Goal: Transaction & Acquisition: Purchase product/service

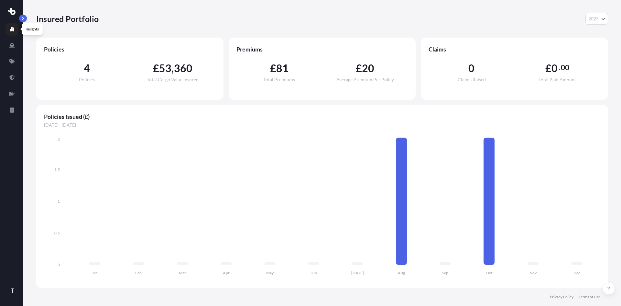
select select "2025"
click at [15, 60] on link at bounding box center [11, 61] width 13 height 13
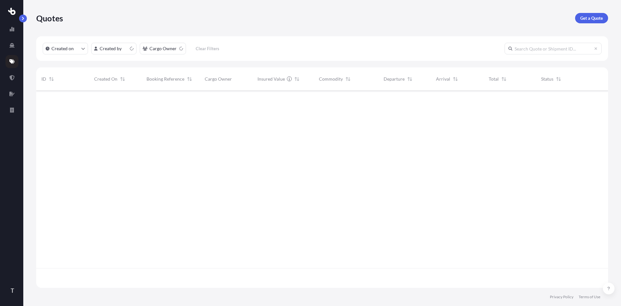
scroll to position [196, 567]
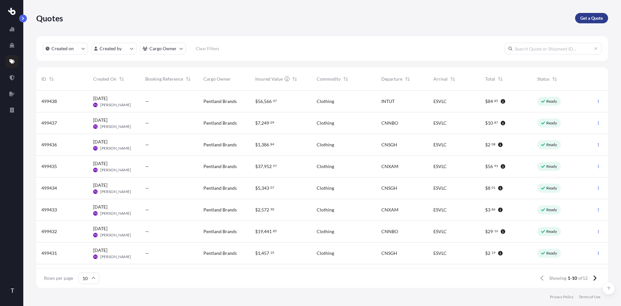
click at [597, 18] on p "Get a Quote" at bounding box center [591, 18] width 23 height 6
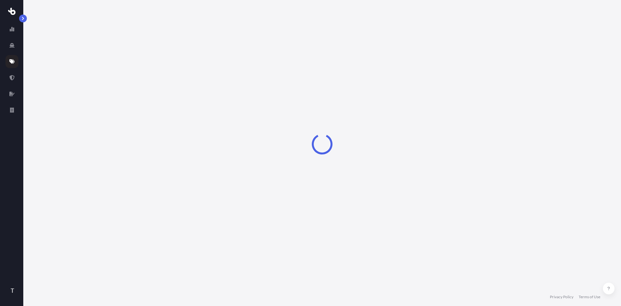
select select "Sea"
select select "1"
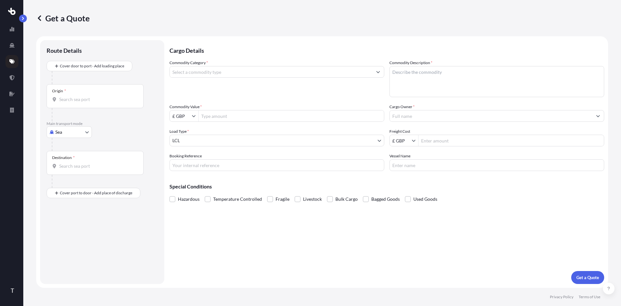
click at [72, 135] on body "T Get a Quote Route Details Cover door to port - Add loading place Place of loa…" at bounding box center [310, 153] width 621 height 306
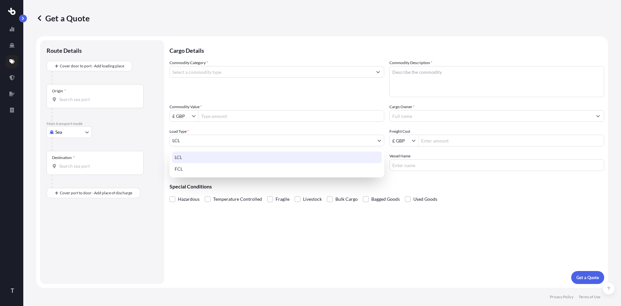
click at [192, 136] on body "T Get a Quote Route Details Cover door to port - Add loading place Place of loa…" at bounding box center [310, 153] width 621 height 306
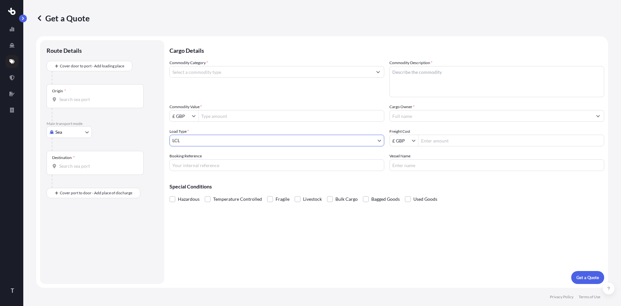
click at [265, 114] on input "Commodity Value *" at bounding box center [291, 116] width 185 height 12
click at [199, 73] on input "Commodity Category *" at bounding box center [271, 72] width 202 height 12
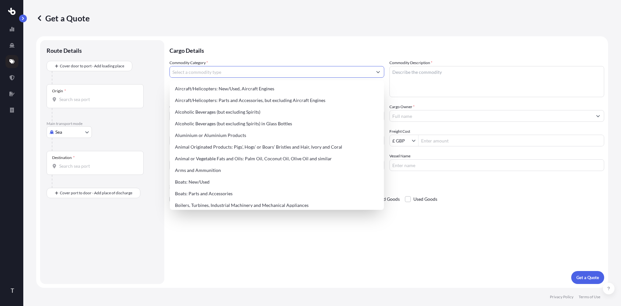
click at [159, 69] on div "Route Details Cover door to port - Add loading place Place of loading Road Road…" at bounding box center [102, 161] width 124 height 243
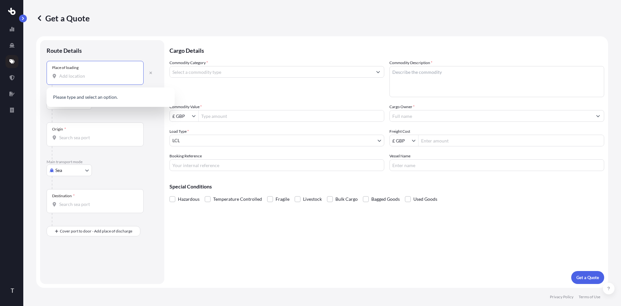
click at [71, 79] on input "Place of loading" at bounding box center [97, 76] width 76 height 6
paste input "[STREET_ADDRESS][US_STATE]"
click at [74, 96] on span "[STREET_ADDRESS][US_STATE]" at bounding box center [100, 97] width 63 height 6
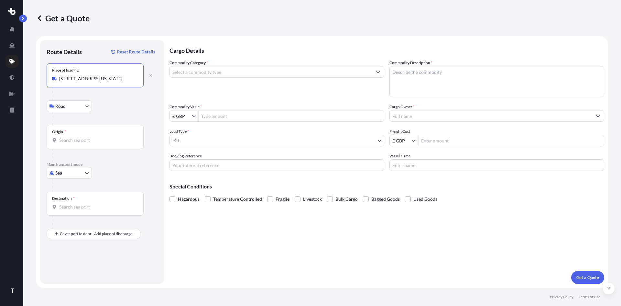
type input "[STREET_ADDRESS][US_STATE]"
click at [69, 110] on body "0 options available. 1 option available. T Get a Quote Route Details Reset Rout…" at bounding box center [310, 153] width 621 height 306
click at [70, 207] on input "Destination *" at bounding box center [97, 206] width 76 height 6
click at [79, 207] on input "Destination * Please select a destination" at bounding box center [97, 206] width 76 height 6
paste input "HYUNDAI ENGINEERING & CONSTRUCTION LTD DUBAI-I (BLUEWATERS) PROJECT P.O. BOX 32…"
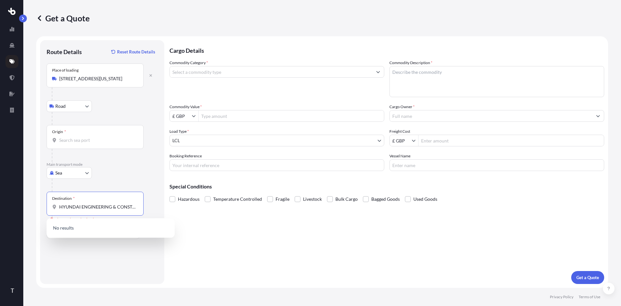
scroll to position [0, 189]
click at [87, 207] on input "HYUNDAI ENGINEERING & CONSTRUCTION LTD DUBAI-I (BLUEWATERS) PROJECT P.O. BOX 32…" at bounding box center [97, 206] width 76 height 6
click at [88, 262] on div "Route Details Reset Route Details Place of loading [STREET_ADDRESS][GEOGRAPHIC_…" at bounding box center [102, 162] width 111 height 231
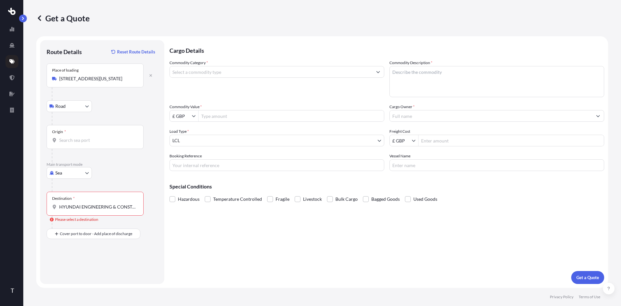
click at [87, 206] on input "HYUNDAI ENGINEERING & CONSTRUCTION LTD DUBAI-I (BLUEWATERS) PROJECT P.O. BOX 32…" at bounding box center [97, 206] width 76 height 6
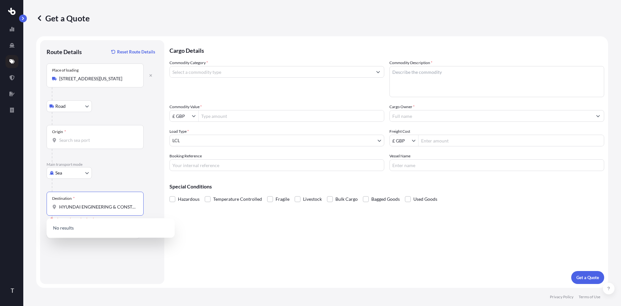
drag, startPoint x: 123, startPoint y: 206, endPoint x: 22, endPoint y: 206, distance: 100.9
click at [22, 206] on div "T Get a Quote Route Details Reset Route Details Place of loading [STREET_ADDRES…" at bounding box center [310, 153] width 621 height 306
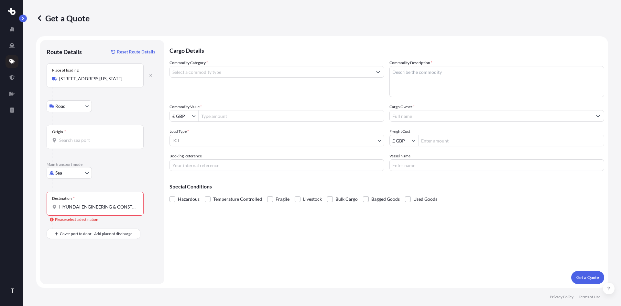
click at [90, 208] on input "HYUNDAI ENGINEERING & CONSTRUCTION LTD DUBAI-I (BLUEWATERS) PROJECT P.O. BOX 32…" at bounding box center [97, 206] width 76 height 6
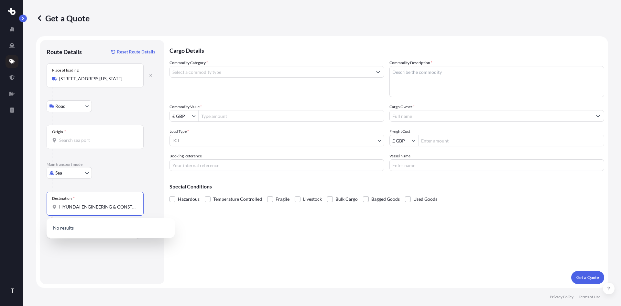
click at [90, 208] on input "HYUNDAI ENGINEERING & CONSTRUCTION LTD DUBAI-I (BLUEWATERS) PROJECT P.O. BOX 32…" at bounding box center [97, 206] width 76 height 6
paste input "P.O. BOX 32479"
click at [85, 210] on div "Destination * P.O. BOX 32479" at bounding box center [95, 203] width 97 height 24
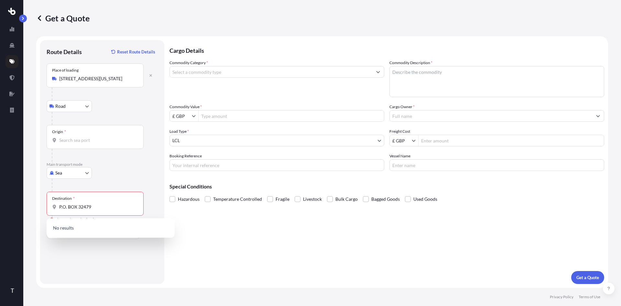
click at [85, 210] on input "P.O. BOX 32479" at bounding box center [97, 206] width 76 height 6
drag, startPoint x: 100, startPoint y: 208, endPoint x: 17, endPoint y: 206, distance: 83.1
click at [17, 206] on div "T Get a Quote Route Details Reset Route Details Place of loading [STREET_ADDRES…" at bounding box center [310, 153] width 621 height 306
paste input "[GEOGRAPHIC_DATA]"
click at [81, 229] on span "AEDXB - [GEOGRAPHIC_DATA], [GEOGRAPHIC_DATA]" at bounding box center [119, 229] width 101 height 13
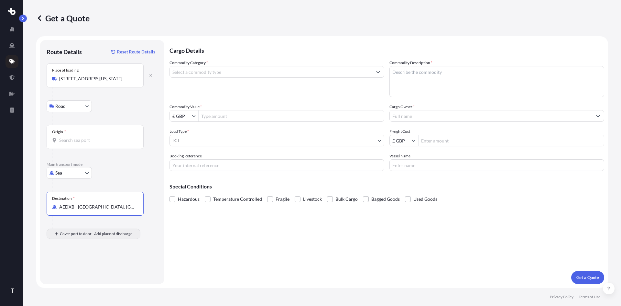
type input "AEDXB - [GEOGRAPHIC_DATA], [GEOGRAPHIC_DATA]"
click at [69, 268] on input "Place of Discharge" at bounding box center [97, 268] width 76 height 6
click at [66, 267] on input "Place of Discharge" at bounding box center [97, 268] width 76 height 6
paste input "HYUNDAI ENGINEERING & CONSTRUCTION LTD DUBAI-I (BLUEWATERS) PROJECT P.O. BOX 32…"
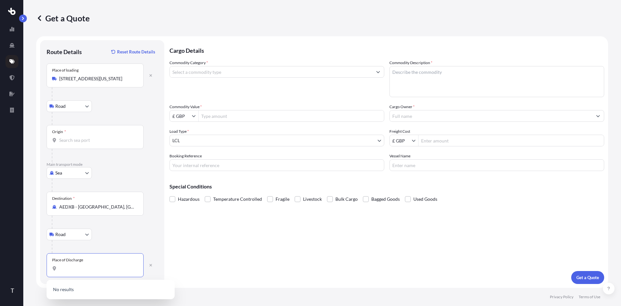
click at [117, 267] on input "HYUNDAI ENGINEERING & CONSTRUCTION LTD DUBAI-I (BLUEWATERS) PROJECT P.O. BOX 32…" at bounding box center [97, 268] width 76 height 6
drag, startPoint x: 126, startPoint y: 269, endPoint x: 177, endPoint y: 270, distance: 51.1
click at [177, 270] on form "Route Details Reset Route Details Place of loading [STREET_ADDRESS][GEOGRAPHIC_…" at bounding box center [322, 161] width 572 height 251
click at [134, 268] on input "HYUNDAI ENGINEERING & CONSTRUCTION LTD DUBAI-I (BLUEWATERS) PROJECT P.O. BOX 32…" at bounding box center [97, 268] width 76 height 6
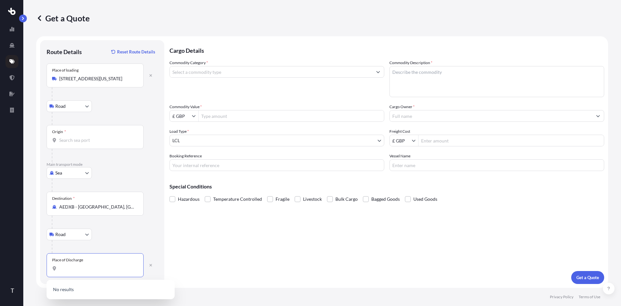
drag, startPoint x: 107, startPoint y: 267, endPoint x: 144, endPoint y: 268, distance: 36.9
click at [144, 268] on div "Place of Discharge HYUNDAI ENGINEERING & CONSTRUCTION LTD DUBAI-I (BLUEWATERS) …" at bounding box center [102, 265] width 111 height 24
drag, startPoint x: 106, startPoint y: 267, endPoint x: 152, endPoint y: 267, distance: 45.6
click at [152, 267] on div "Place of Discharge HYUNDAI ENGINEERING & CONSTRUCTION LTD DUBAI-I (BLUEWATERS) …" at bounding box center [102, 265] width 111 height 24
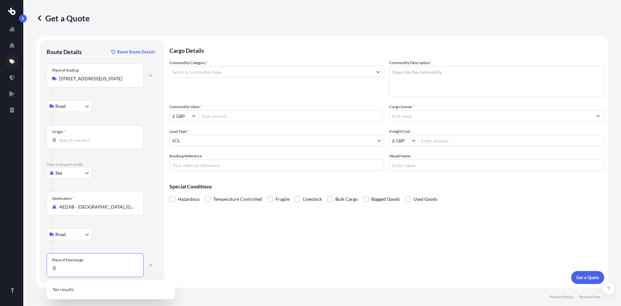
scroll to position [0, 0]
drag, startPoint x: 100, startPoint y: 266, endPoint x: -11, endPoint y: 264, distance: 110.9
click at [0, 264] on html "T Get a Quote Route Details Reset Route Details Place of loading [STREET_ADDRES…" at bounding box center [310, 153] width 621 height 306
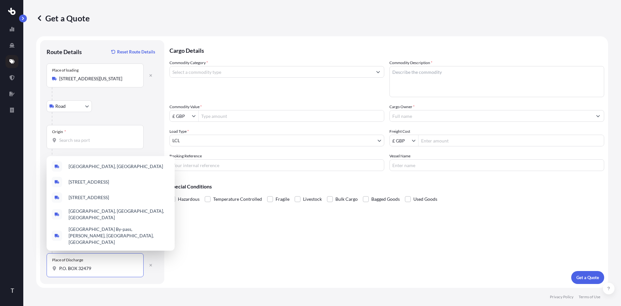
drag, startPoint x: 61, startPoint y: 267, endPoint x: 52, endPoint y: 267, distance: 8.4
click at [52, 267] on div "P.O. BOX 32479" at bounding box center [95, 268] width 86 height 6
click at [59, 267] on input "P.O. BOX 32479" at bounding box center [97, 268] width 76 height 6
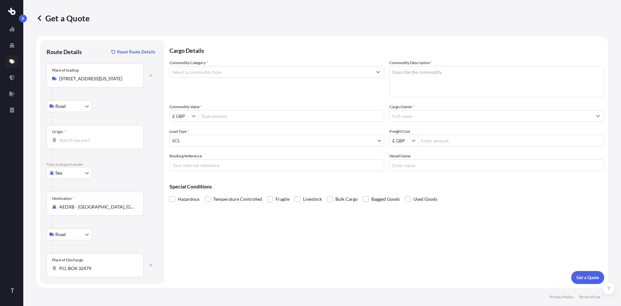
drag, startPoint x: 88, startPoint y: 265, endPoint x: 95, endPoint y: 266, distance: 7.2
click at [88, 265] on input "P.O. BOX 32479" at bounding box center [97, 268] width 76 height 6
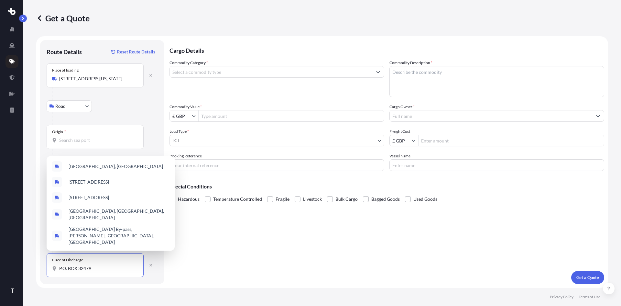
drag, startPoint x: 103, startPoint y: 270, endPoint x: -6, endPoint y: 267, distance: 109.0
click at [0, 267] on html "5 options available. 0 options available. 5 options available. 5 options availa…" at bounding box center [310, 153] width 621 height 306
paste input "DUBAI-I (BLUEWATERS) PROJECT P.O. BOX 32479"
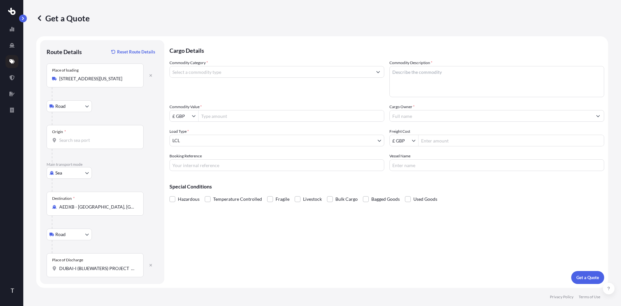
click at [86, 269] on input "DUBAI-I (BLUEWATERS) PROJECT P.O. BOX 32479" at bounding box center [97, 268] width 76 height 6
paste input "P.O. BOX 32479 BLUEWATERS"
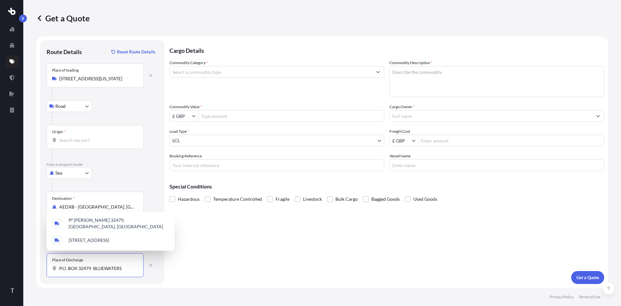
drag, startPoint x: 125, startPoint y: 266, endPoint x: 93, endPoint y: 268, distance: 32.4
click at [93, 268] on input "P.O. BOX 32479 BLUEWATERS" at bounding box center [97, 268] width 76 height 6
click at [95, 268] on input "P.O. BOX 32479" at bounding box center [97, 268] width 76 height 6
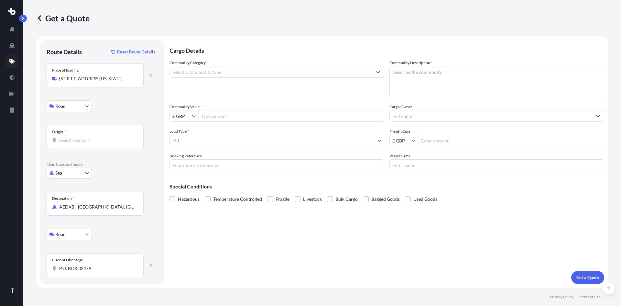
click at [92, 269] on input "P.O. BOX 32479" at bounding box center [97, 268] width 76 height 6
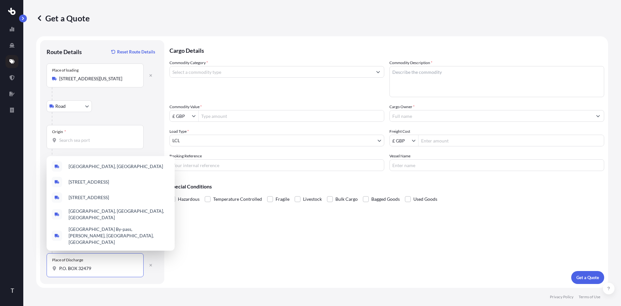
click at [92, 268] on input "P.O. BOX 32479" at bounding box center [97, 268] width 76 height 6
paste input "DUBAI U.A.E."
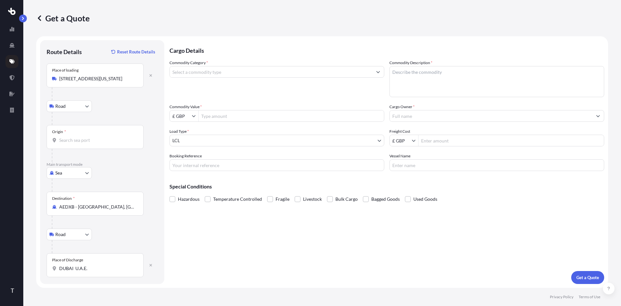
click at [85, 268] on input "DUBAI U.A.E." at bounding box center [97, 268] width 76 height 6
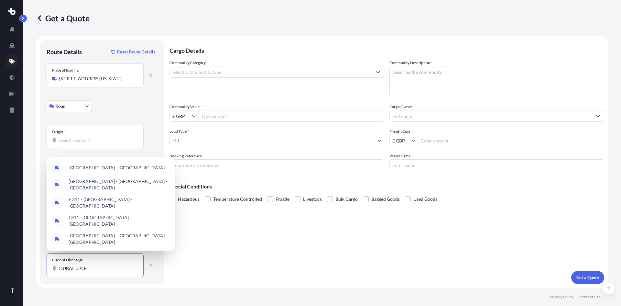
click at [85, 268] on input "DUBAI U.A.E." at bounding box center [97, 268] width 76 height 6
click at [85, 267] on input "DUBAI U.A.E." at bounding box center [97, 268] width 76 height 6
paste input "HYUNDAI ENGINEERING & CONSTRUCTION LTD"
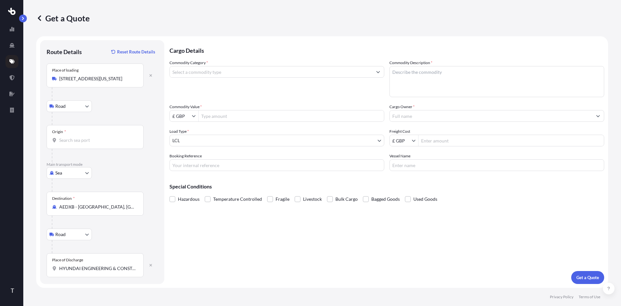
click at [96, 268] on input "HYUNDAI ENGINEERING & CONSTRUCTION LTD" at bounding box center [97, 268] width 76 height 6
paste input "DUBAI-I (BLUEWATERS) PROJECT"
click at [109, 268] on input "DUBAI-I (BLUEWATERS) PROJECT" at bounding box center [97, 268] width 76 height 6
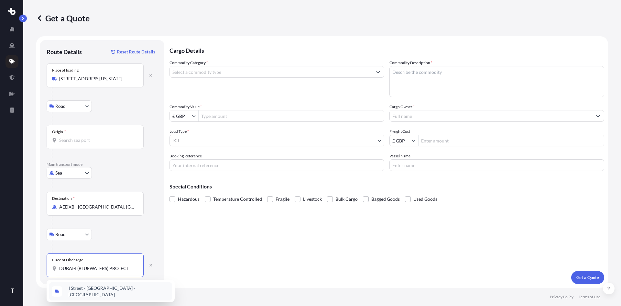
click at [103, 289] on span "I Street - [GEOGRAPHIC_DATA] - [GEOGRAPHIC_DATA]" at bounding box center [119, 291] width 101 height 13
drag, startPoint x: 89, startPoint y: 265, endPoint x: 36, endPoint y: 266, distance: 53.7
click at [36, 266] on div "Get a Quote Route Details Reset Route Details Place of loading [STREET_ADDRESS]…" at bounding box center [322, 143] width 598 height 287
click at [74, 269] on input "I Street - [GEOGRAPHIC_DATA] - [GEOGRAPHIC_DATA]" at bounding box center [97, 268] width 76 height 6
drag, startPoint x: 90, startPoint y: 268, endPoint x: 147, endPoint y: 267, distance: 57.6
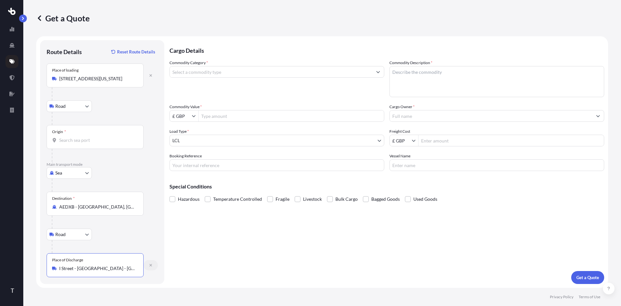
click at [147, 267] on div "Place of Discharge I Street - [GEOGRAPHIC_DATA] - [GEOGRAPHIC_DATA]" at bounding box center [102, 265] width 111 height 24
click at [88, 268] on input "I Street - [GEOGRAPHIC_DATA] - [GEOGRAPHIC_DATA]" at bounding box center [97, 268] width 76 height 6
drag, startPoint x: 87, startPoint y: 269, endPoint x: 36, endPoint y: 270, distance: 50.5
click at [36, 270] on form "Route Details Reset Route Details Place of loading [STREET_ADDRESS][GEOGRAPHIC_…" at bounding box center [322, 161] width 572 height 251
click at [103, 270] on input "I Street - [GEOGRAPHIC_DATA] - [GEOGRAPHIC_DATA]" at bounding box center [97, 268] width 76 height 6
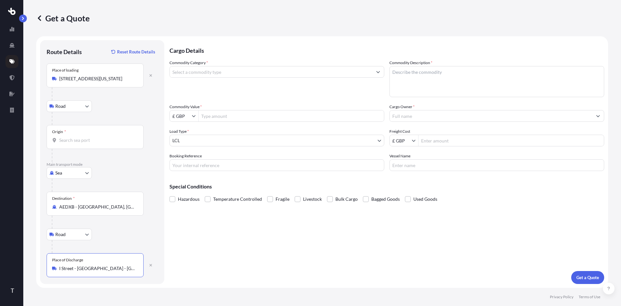
type input "I Street - [GEOGRAPHIC_DATA] - [GEOGRAPHIC_DATA]"
click at [189, 260] on div "Cargo Details Commodity Category * Commodity Description * Commodity Value * £ …" at bounding box center [386, 161] width 435 height 243
click at [192, 75] on input "Commodity Category *" at bounding box center [271, 72] width 202 height 12
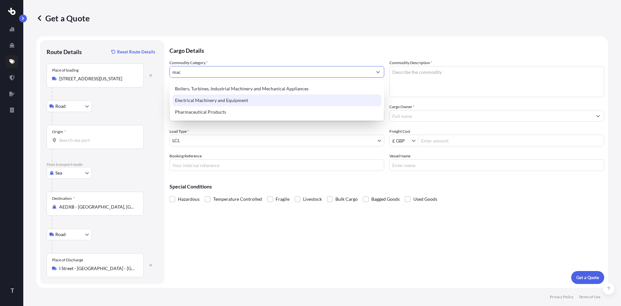
click at [203, 102] on div "Electrical Machinery and Equipment" at bounding box center [276, 100] width 209 height 12
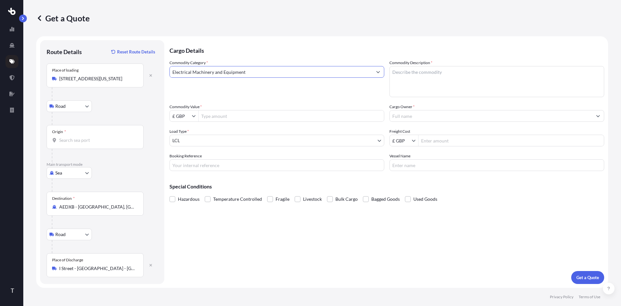
type input "Electrical Machinery and Equipment"
click at [215, 115] on input "Commodity Value *" at bounding box center [291, 116] width 185 height 12
type input "255,565.2"
click at [195, 116] on icon "Show suggestions" at bounding box center [194, 116] width 4 height 2
click at [183, 131] on div "€ EUR" at bounding box center [184, 131] width 26 height 12
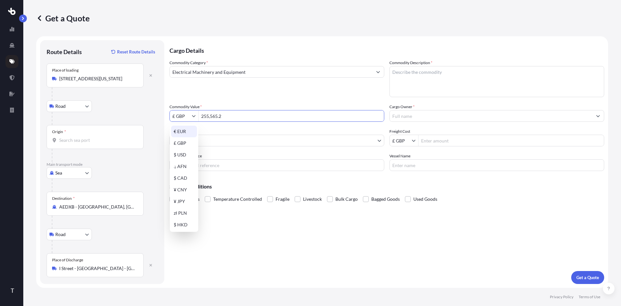
type input "€ EUR"
click at [207, 140] on body "T Get a Quote Route Details Reset Route Details Place of loading [STREET_ADDRES…" at bounding box center [310, 153] width 621 height 306
click at [201, 164] on input "Booking Reference" at bounding box center [276, 165] width 215 height 12
click at [202, 164] on input "Booking Reference" at bounding box center [276, 165] width 215 height 12
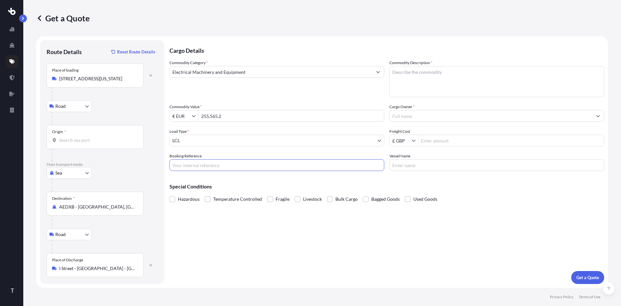
click at [214, 166] on input "Booking Reference" at bounding box center [276, 165] width 215 height 12
click at [418, 75] on textarea "Commodity Description *" at bounding box center [496, 81] width 215 height 31
type textarea "Machinery"
click at [436, 142] on input "Freight Cost" at bounding box center [510, 141] width 185 height 12
type input "1,140"
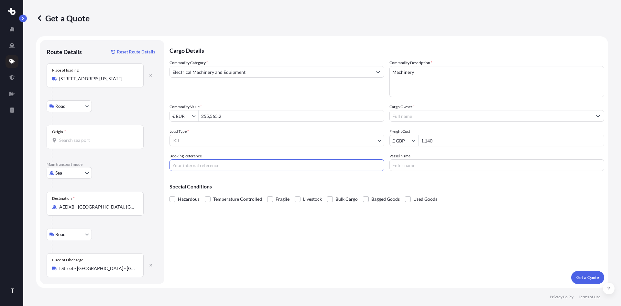
click at [251, 165] on input "Booking Reference" at bounding box center [276, 165] width 215 height 12
click at [309, 227] on div "Cargo Details Commodity Category * Electrical Machinery and Equipment Commodity…" at bounding box center [386, 161] width 435 height 243
click at [393, 73] on textarea "Machinery" at bounding box center [496, 81] width 215 height 31
click at [231, 245] on div "Cargo Details Commodity Category * Electrical Machinery and Equipment Commodity…" at bounding box center [386, 161] width 435 height 243
click at [222, 166] on input "Booking Reference" at bounding box center [276, 165] width 215 height 12
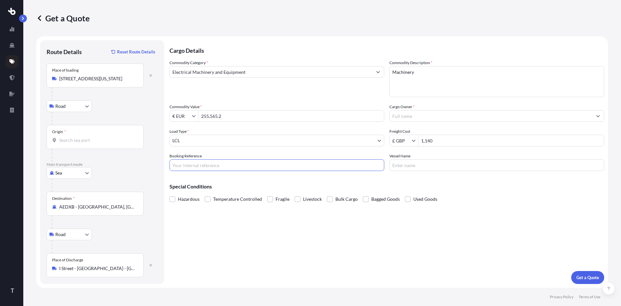
click at [222, 165] on input "Booking Reference" at bounding box center [276, 165] width 215 height 12
click at [172, 166] on input "2502201" at bounding box center [276, 165] width 215 height 12
type input "CAR2502201"
click at [211, 238] on div "Cargo Details Commodity Category * Electrical Machinery and Equipment Commodity…" at bounding box center [386, 161] width 435 height 243
click at [594, 275] on p "Get a Quote" at bounding box center [587, 277] width 23 height 6
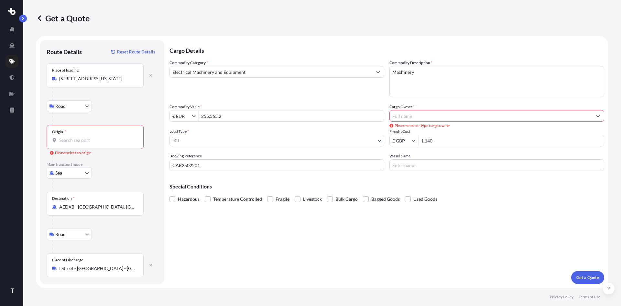
click at [410, 116] on input "Cargo Owner *" at bounding box center [491, 116] width 202 height 12
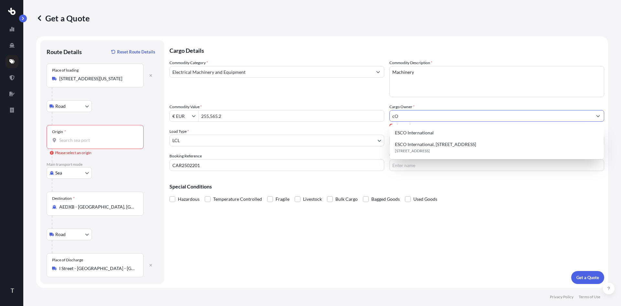
type input "c"
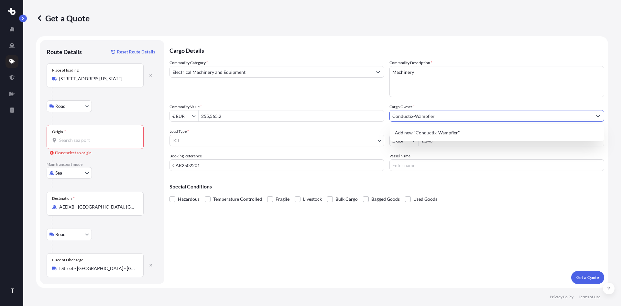
type input "Conductix-Wampfler"
click at [86, 142] on input "Origin * Please select an origin" at bounding box center [97, 140] width 76 height 6
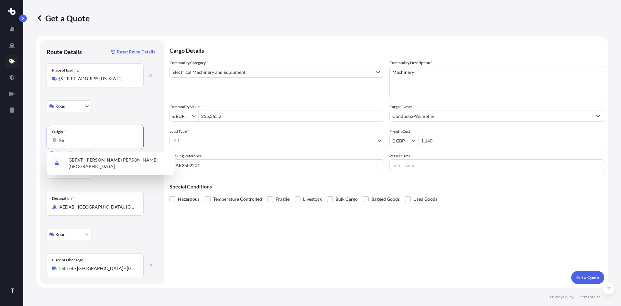
type input "F"
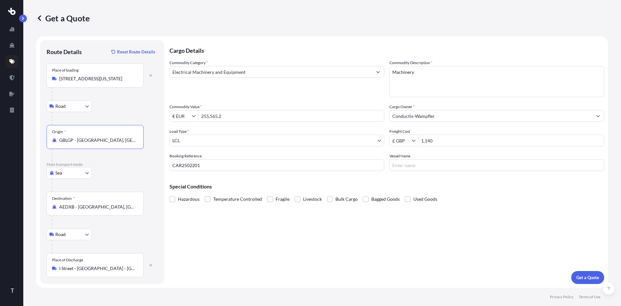
type input "GBLGP - [GEOGRAPHIC_DATA], [GEOGRAPHIC_DATA]"
click at [316, 259] on div "Cargo Details Commodity Category * Electrical Machinery and Equipment Commodity…" at bounding box center [386, 161] width 435 height 243
click at [102, 210] on input "AEDXB - [GEOGRAPHIC_DATA], [GEOGRAPHIC_DATA]" at bounding box center [97, 206] width 76 height 6
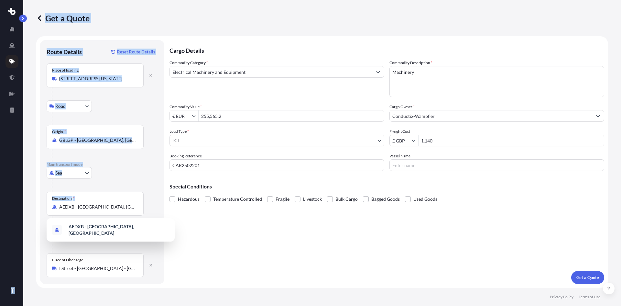
drag, startPoint x: 137, startPoint y: 206, endPoint x: -28, endPoint y: 206, distance: 165.9
click at [0, 206] on html "1 option available. T Get a Quote Route Details Reset Route Details Place of lo…" at bounding box center [310, 153] width 621 height 306
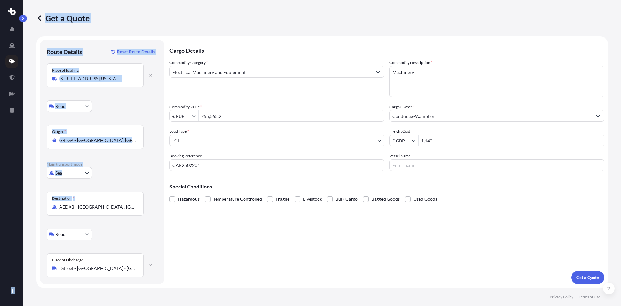
click at [104, 203] on div "Destination * AEDXB - [GEOGRAPHIC_DATA], [GEOGRAPHIC_DATA]" at bounding box center [95, 203] width 97 height 24
click at [104, 203] on input "AEDXB - [GEOGRAPHIC_DATA], [GEOGRAPHIC_DATA]" at bounding box center [97, 206] width 76 height 6
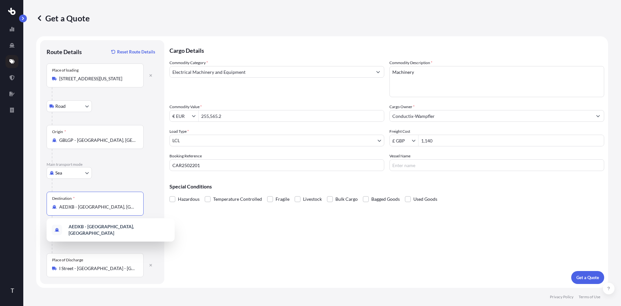
click at [103, 206] on input "AEDXB - [GEOGRAPHIC_DATA], [GEOGRAPHIC_DATA]" at bounding box center [97, 206] width 76 height 6
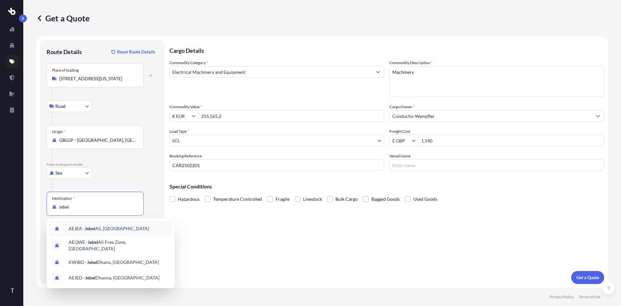
click at [107, 229] on span "AEJEA - [GEOGRAPHIC_DATA], [GEOGRAPHIC_DATA]" at bounding box center [109, 228] width 81 height 6
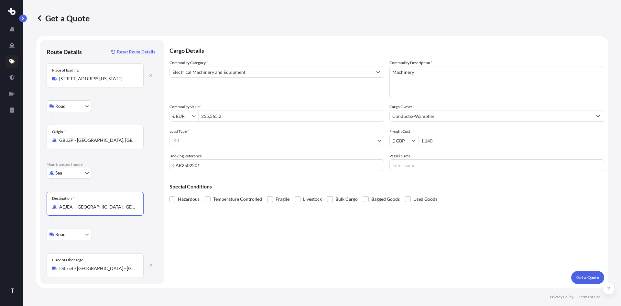
type input "AEJEA - [GEOGRAPHIC_DATA], [GEOGRAPHIC_DATA]"
click at [174, 233] on div "Cargo Details Commodity Category * Electrical Machinery and Equipment Commodity…" at bounding box center [386, 161] width 435 height 243
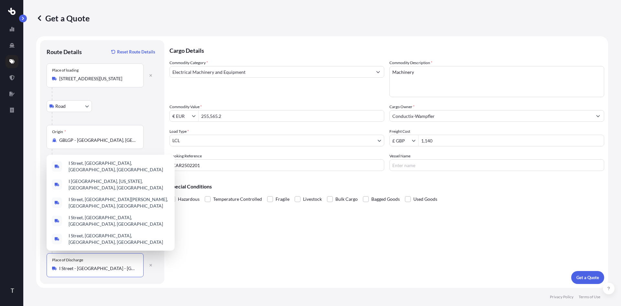
click at [91, 268] on input "I Street - [GEOGRAPHIC_DATA] - [GEOGRAPHIC_DATA]" at bounding box center [97, 268] width 76 height 6
drag, startPoint x: 67, startPoint y: 268, endPoint x: 59, endPoint y: 268, distance: 8.1
click at [59, 268] on div "I Street - [GEOGRAPHIC_DATA] - [GEOGRAPHIC_DATA]" at bounding box center [95, 268] width 86 height 6
click at [87, 272] on div "Place of Discharge I Street - [GEOGRAPHIC_DATA] - [GEOGRAPHIC_DATA]" at bounding box center [95, 265] width 97 height 24
click at [87, 271] on input "I Street - [GEOGRAPHIC_DATA] - [GEOGRAPHIC_DATA]" at bounding box center [97, 268] width 76 height 6
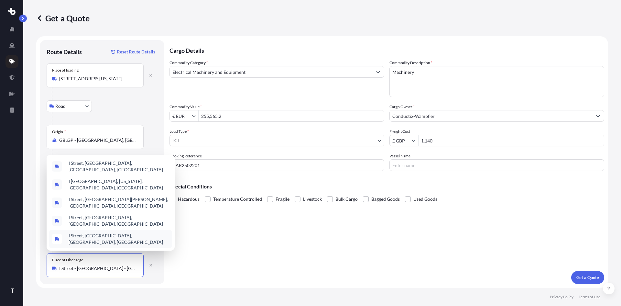
click at [89, 268] on input "I Street - [GEOGRAPHIC_DATA] - [GEOGRAPHIC_DATA]" at bounding box center [97, 268] width 76 height 6
click at [81, 268] on input "I Street - [GEOGRAPHIC_DATA] - [GEOGRAPHIC_DATA]" at bounding box center [97, 268] width 76 height 6
paste input "[GEOGRAPHIC_DATA]"
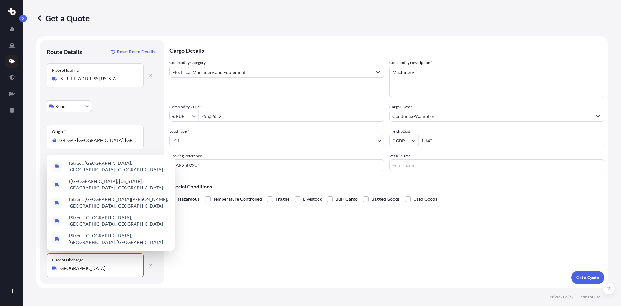
type input "I Street - [GEOGRAPHIC_DATA] - [GEOGRAPHIC_DATA]"
click at [257, 266] on div "Cargo Details Commodity Category * Electrical Machinery and Equipment Commodity…" at bounding box center [386, 161] width 435 height 243
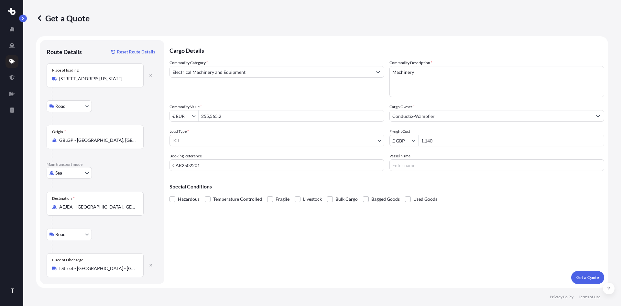
click at [312, 238] on div "Cargo Details Commodity Category * Electrical Machinery and Equipment Commodity…" at bounding box center [386, 161] width 435 height 243
click at [577, 277] on p "Get a Quote" at bounding box center [587, 277] width 23 height 6
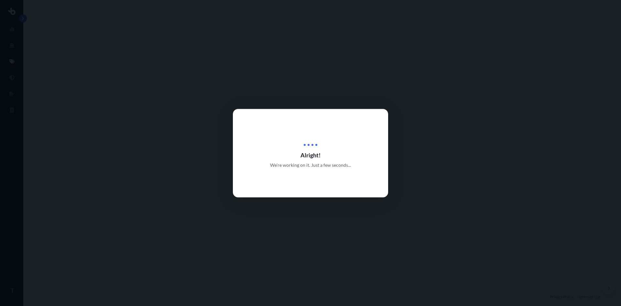
select select "Road"
select select "Sea"
select select "Road"
select select "1"
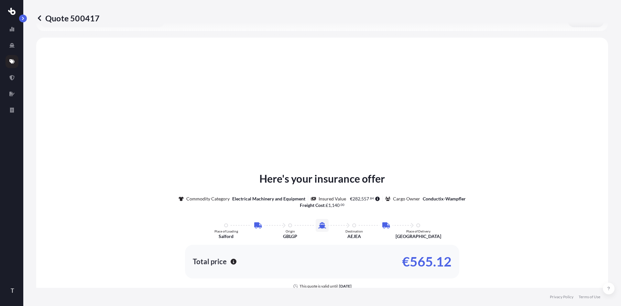
scroll to position [259, 0]
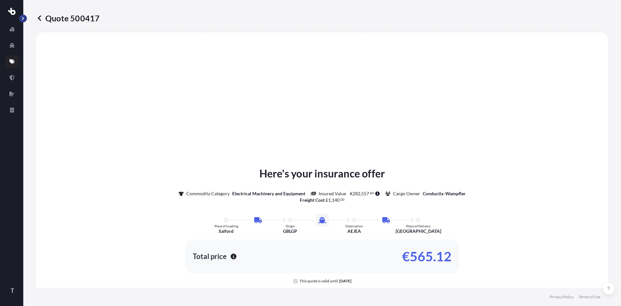
click at [26, 20] on button "button" at bounding box center [23, 19] width 8 height 8
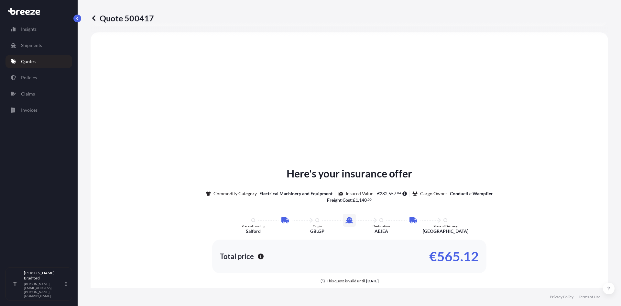
click at [27, 58] on link "Quotes" at bounding box center [38, 61] width 67 height 13
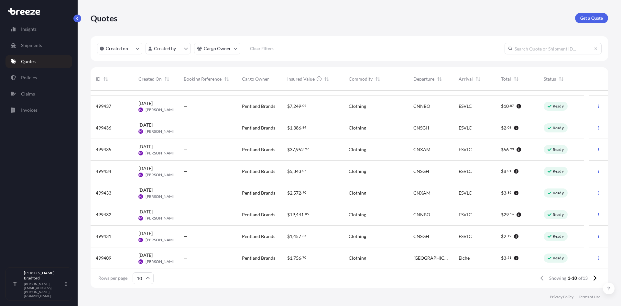
scroll to position [39, 0]
click at [595, 277] on icon at bounding box center [595, 278] width 4 height 6
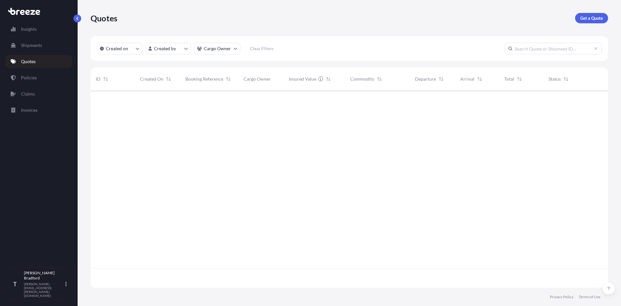
scroll to position [0, 0]
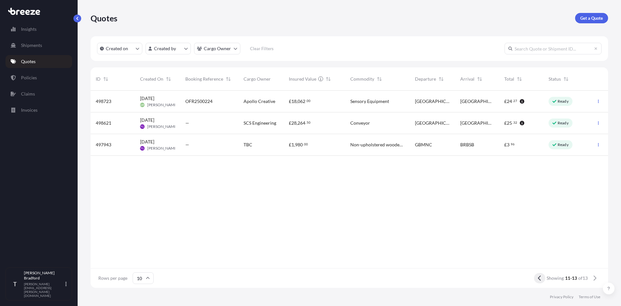
click at [539, 277] on icon at bounding box center [540, 278] width 4 height 6
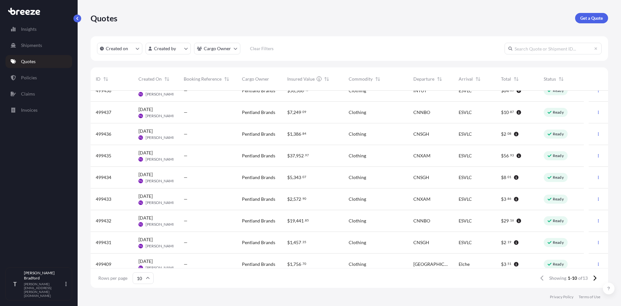
scroll to position [39, 0]
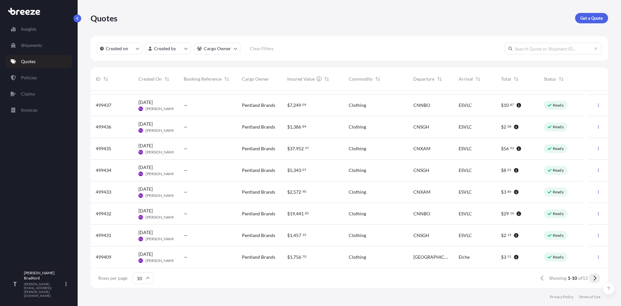
click at [594, 278] on icon at bounding box center [595, 278] width 4 height 6
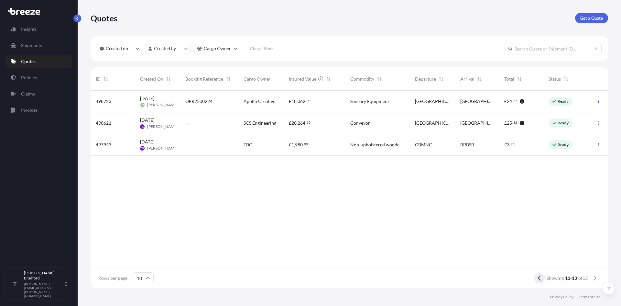
click at [539, 280] on icon at bounding box center [539, 277] width 3 height 5
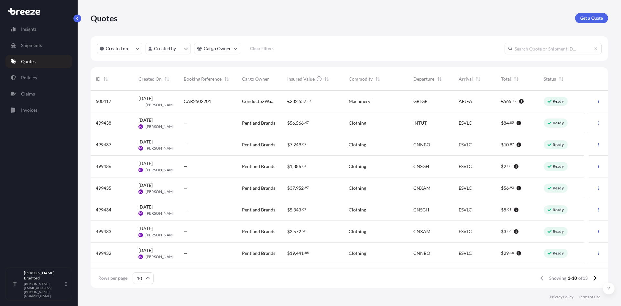
click at [177, 25] on div "Quotes Get a Quote" at bounding box center [349, 18] width 517 height 36
